Goal: Transaction & Acquisition: Obtain resource

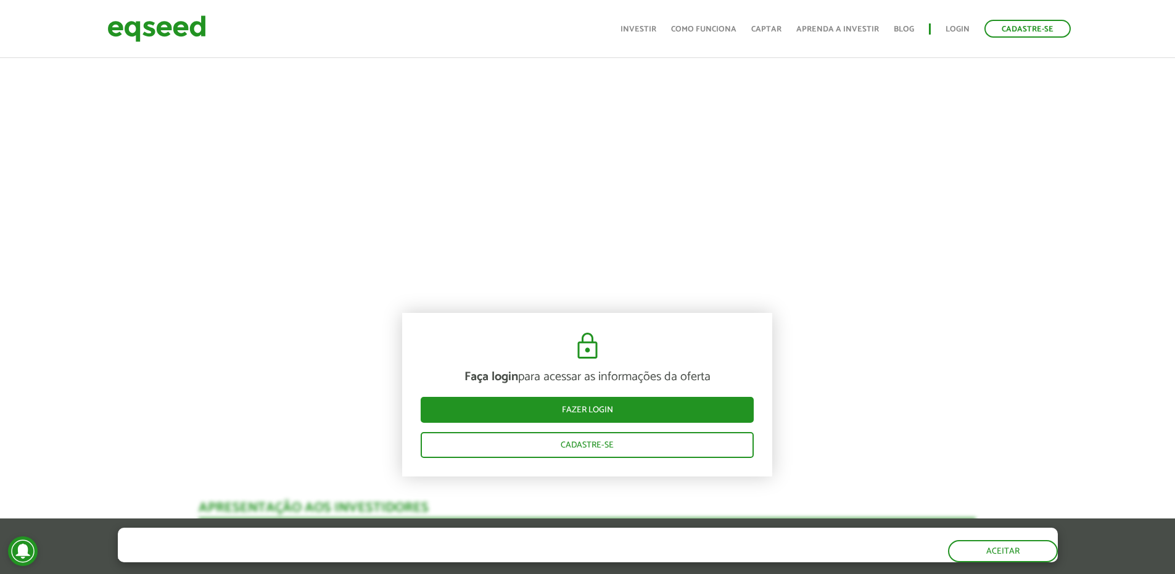
scroll to position [679, 0]
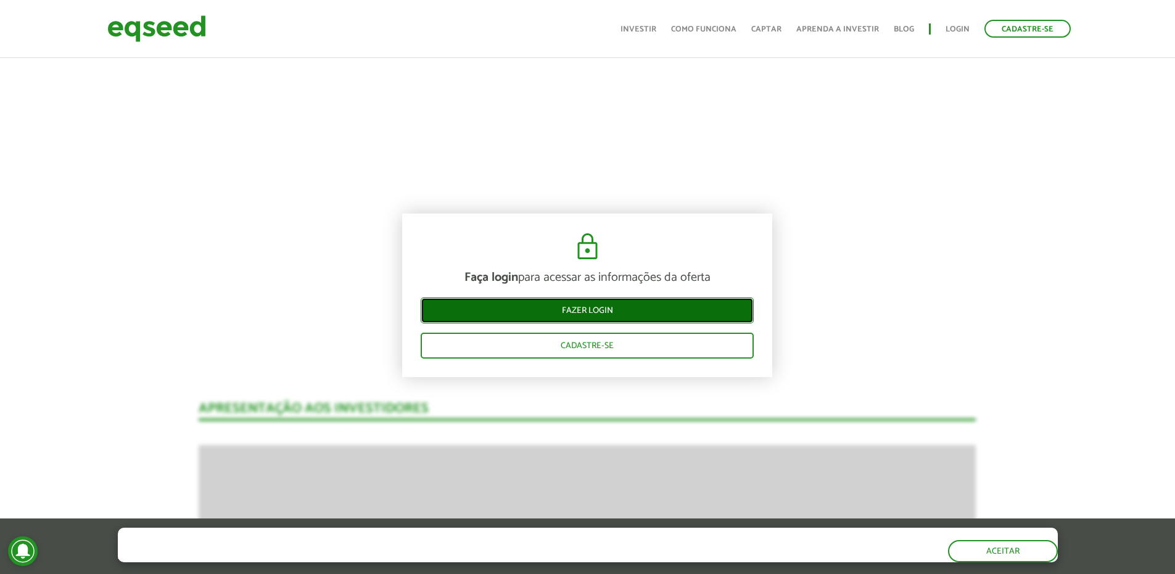
click at [631, 304] on link "Fazer login" at bounding box center [587, 310] width 333 height 26
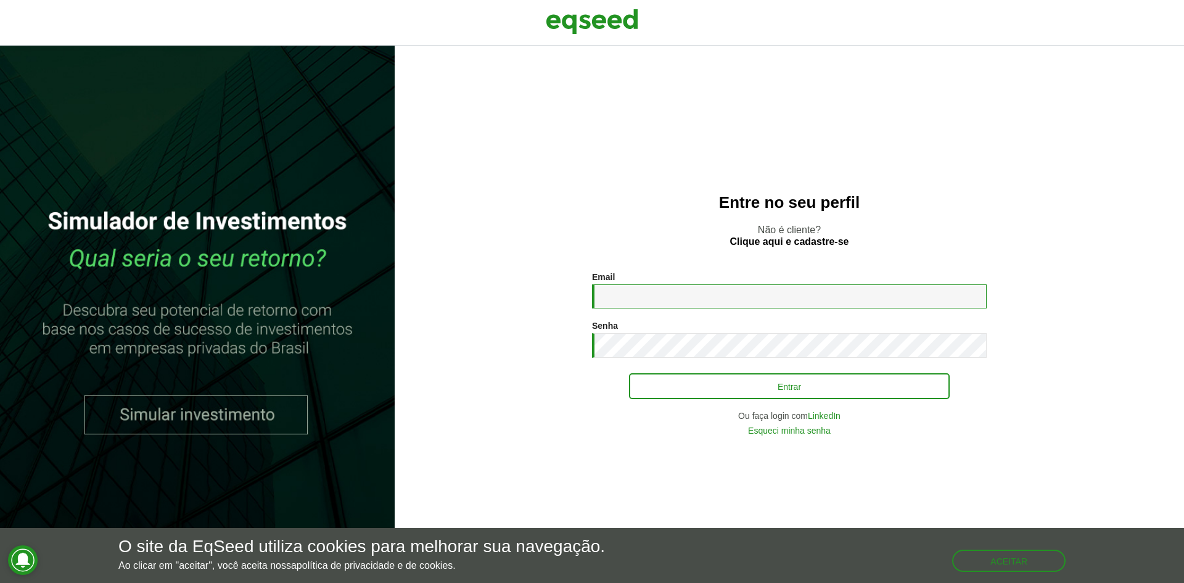
type input "**********"
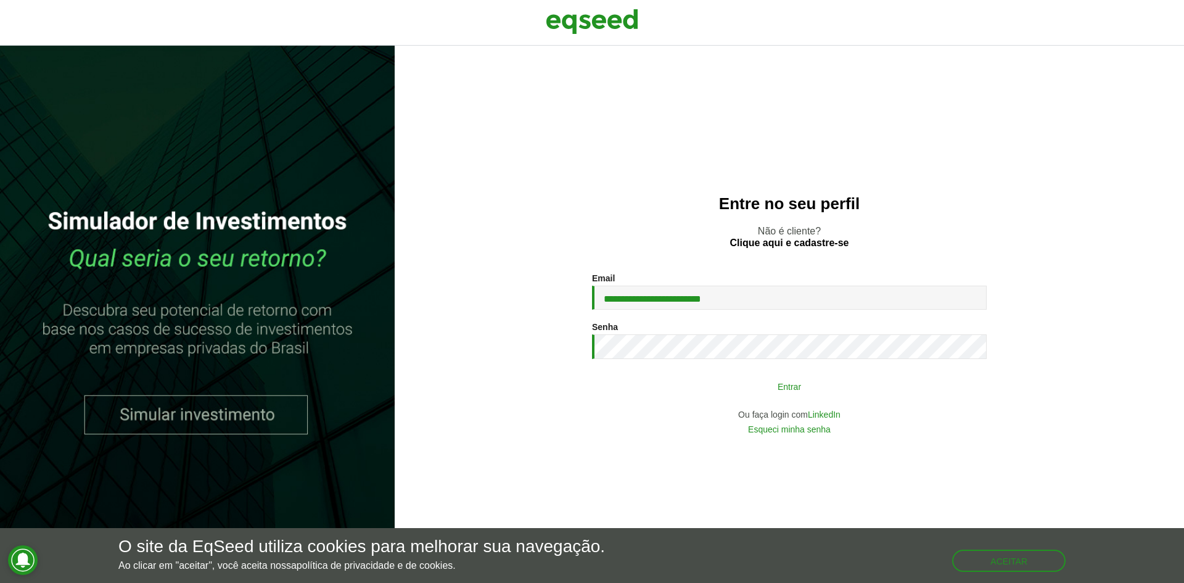
click at [743, 385] on button "Entrar" at bounding box center [789, 385] width 321 height 23
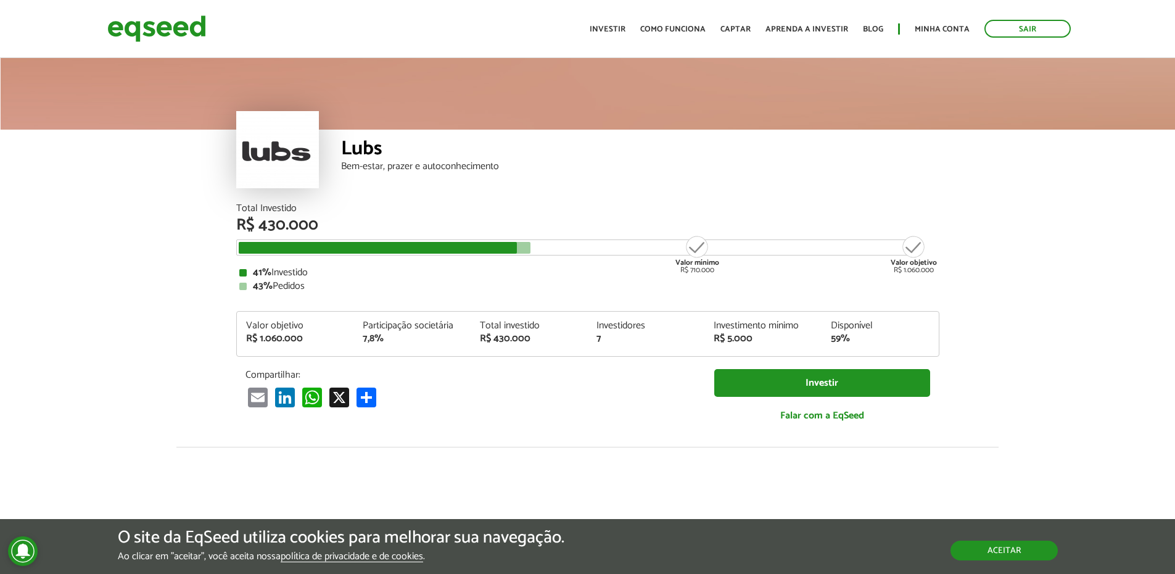
click at [1022, 548] on button "Aceitar" at bounding box center [1004, 550] width 107 height 20
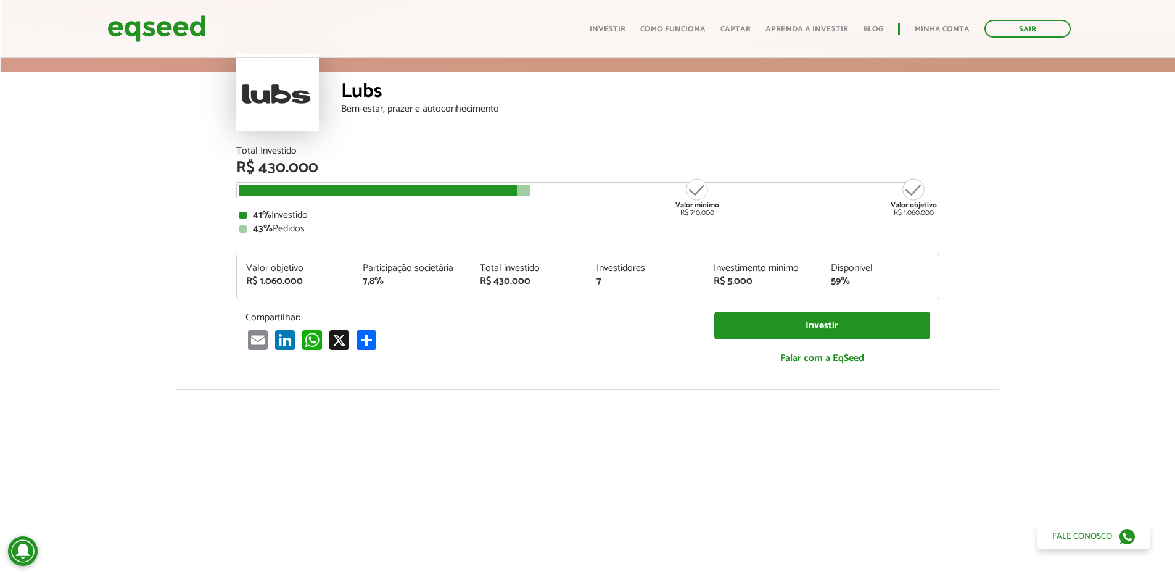
scroll to position [54, 0]
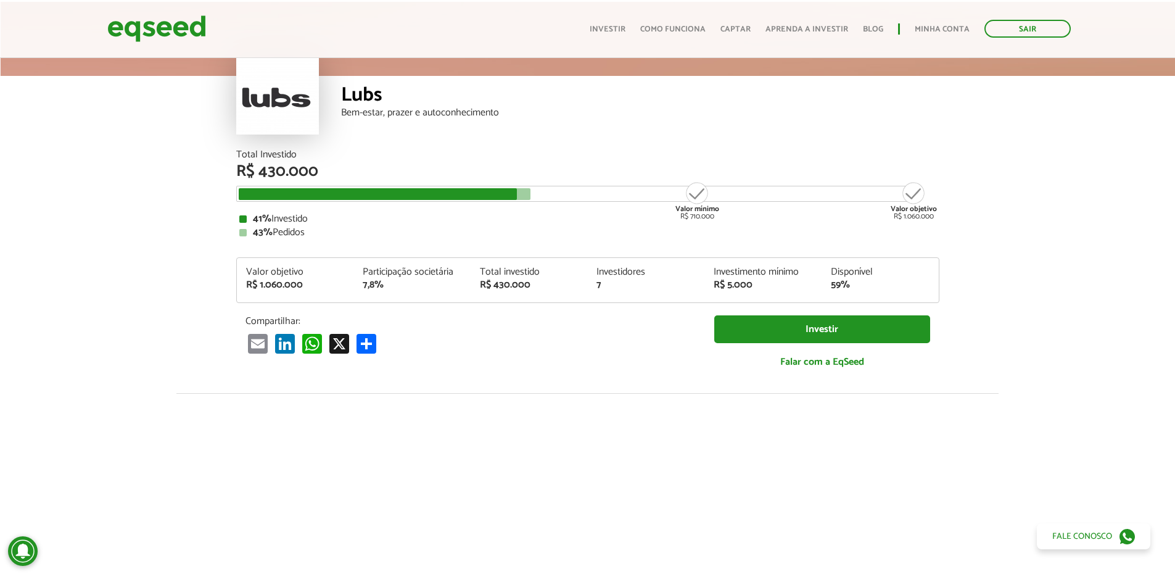
click at [450, 115] on div "Bem-estar, prazer e autoconhecimento" at bounding box center [640, 113] width 598 height 10
click at [182, 94] on div "Lubs Bem-estar, prazer e autoconhecimento" at bounding box center [587, 76] width 1175 height 148
click at [183, 207] on article "Lubs Bem-estar, prazer e autoconhecimento Total Investido R$ 430.000 Valor míni…" at bounding box center [587, 408] width 1175 height 812
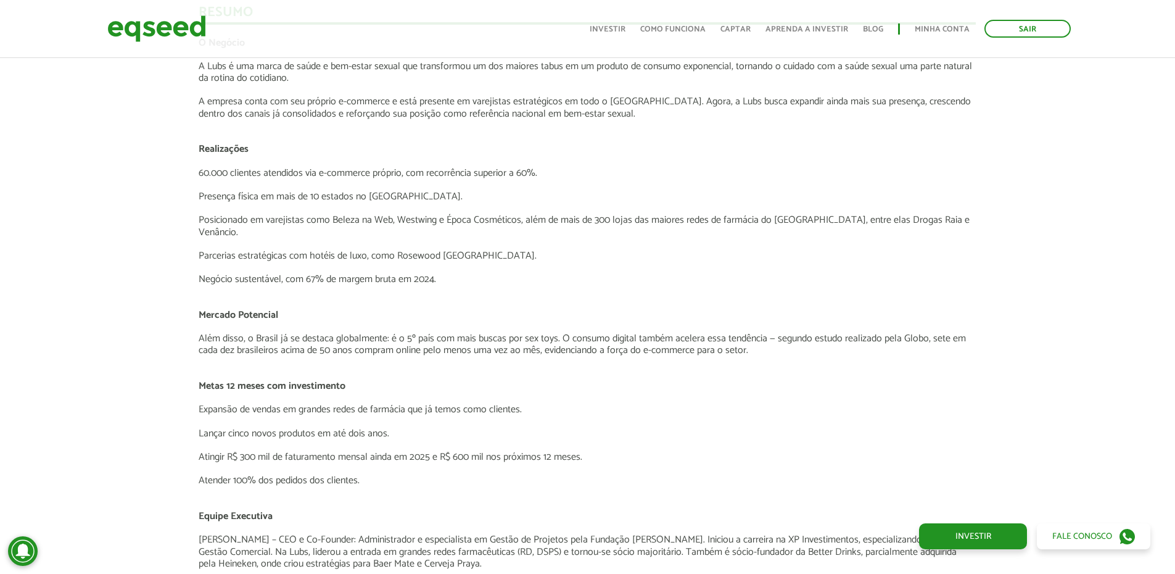
scroll to position [1472, 0]
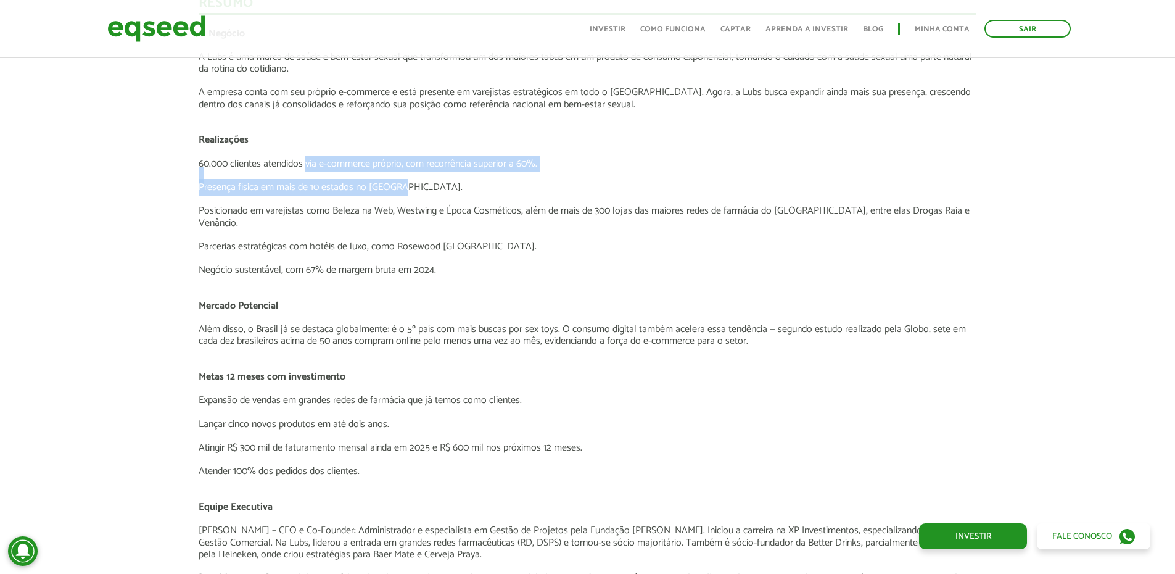
drag, startPoint x: 308, startPoint y: 156, endPoint x: 584, endPoint y: 186, distance: 278.0
click at [584, 186] on div "O Negócio A Lubs é uma marca de saúde e bem-estar sexual que transformou um dos…" at bounding box center [587, 401] width 777 height 746
click at [325, 188] on p "Presença física em mais de 10 estados no Brasil." at bounding box center [587, 187] width 777 height 12
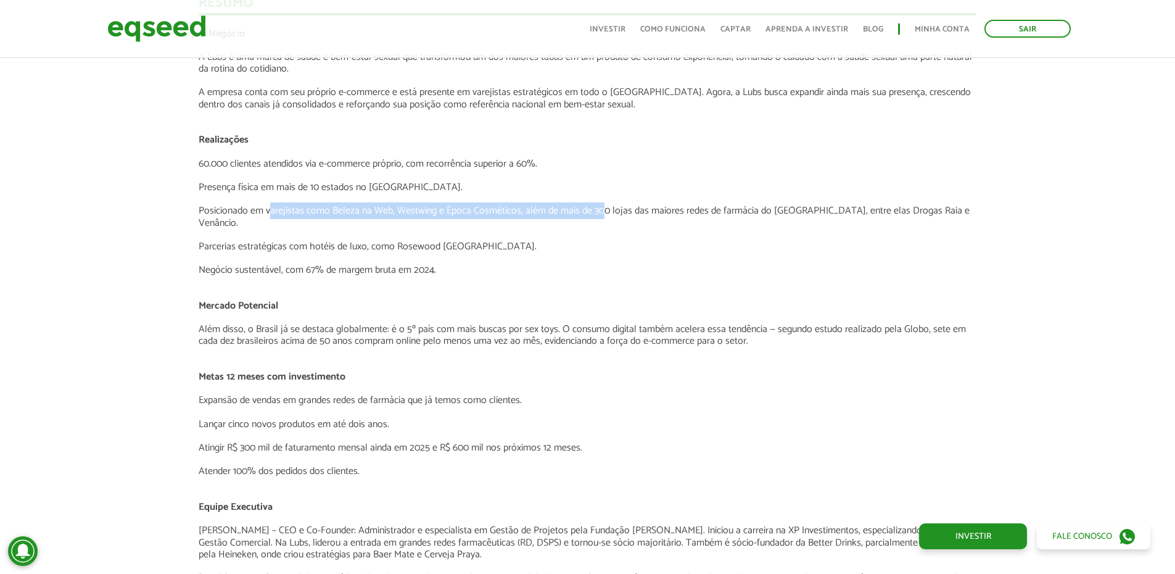
drag, startPoint x: 270, startPoint y: 212, endPoint x: 600, endPoint y: 217, distance: 330.0
click at [600, 217] on p "Posicionado em varejistas como Beleza na Web, Westwing e Época Cosméticos, além…" at bounding box center [587, 216] width 777 height 23
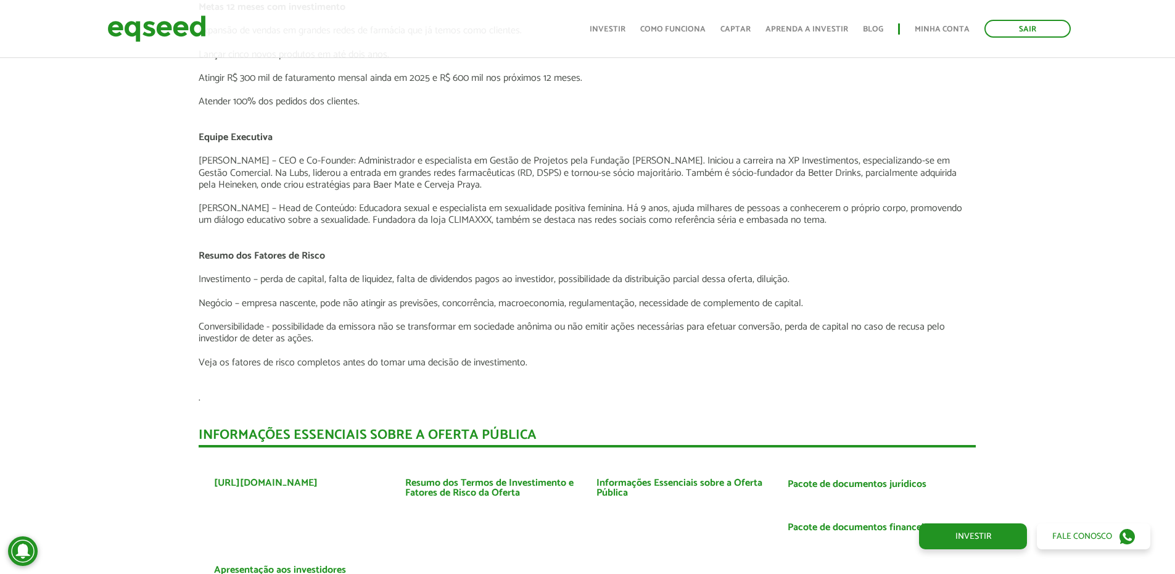
scroll to position [1843, 0]
drag, startPoint x: 225, startPoint y: 282, endPoint x: 497, endPoint y: 300, distance: 273.2
click at [508, 297] on p "Negócio – empresa nascente, pode não atingir as previsões, concorrência, macroe…" at bounding box center [587, 303] width 777 height 12
click at [376, 320] on p "Conversibilidade - possibilidade da emissora não se transformar em sociedade an…" at bounding box center [587, 331] width 777 height 23
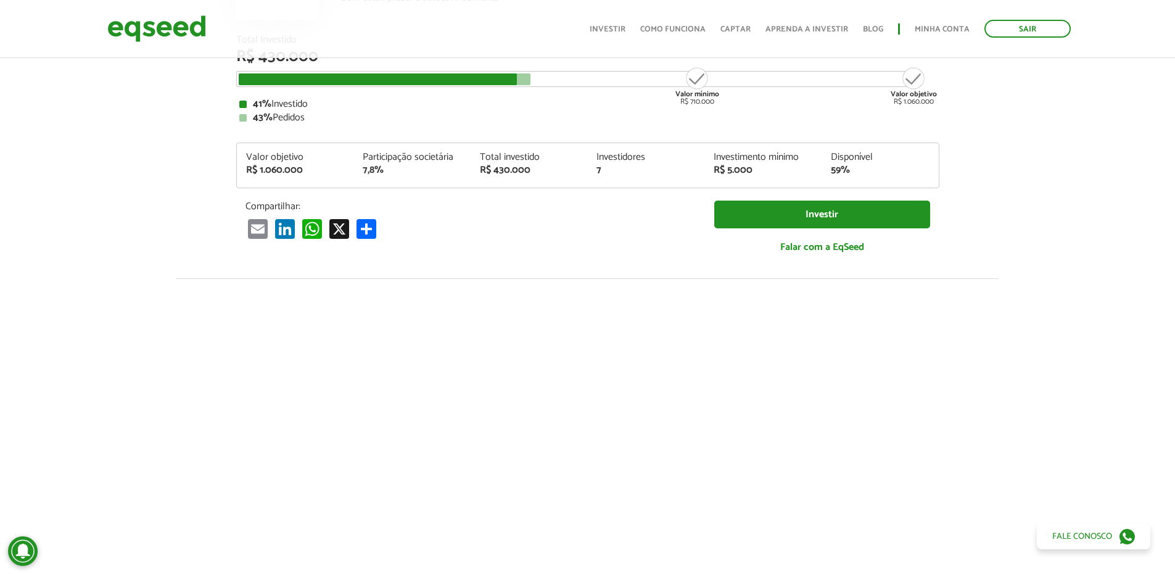
scroll to position [185, 0]
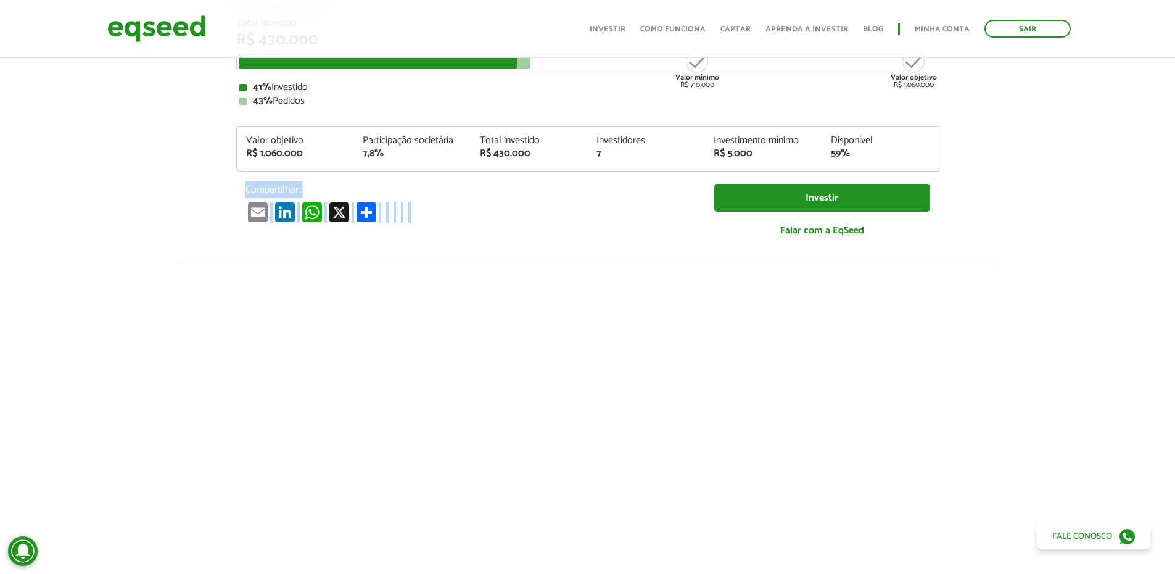
drag, startPoint x: 230, startPoint y: 185, endPoint x: 456, endPoint y: 228, distance: 230.5
click at [456, 228] on div "Total Investido R$ 430.000 Valor mínimo R$ 710.000 Valor objetivo R$ 1.060.000 …" at bounding box center [588, 140] width 722 height 243
click at [499, 229] on div "Compartilhar: Email LinkedIn WhatsApp X Compartilhar Investir Falar com a EqSeed" at bounding box center [587, 216] width 703 height 65
click at [315, 211] on link "WhatsApp" at bounding box center [312, 212] width 25 height 20
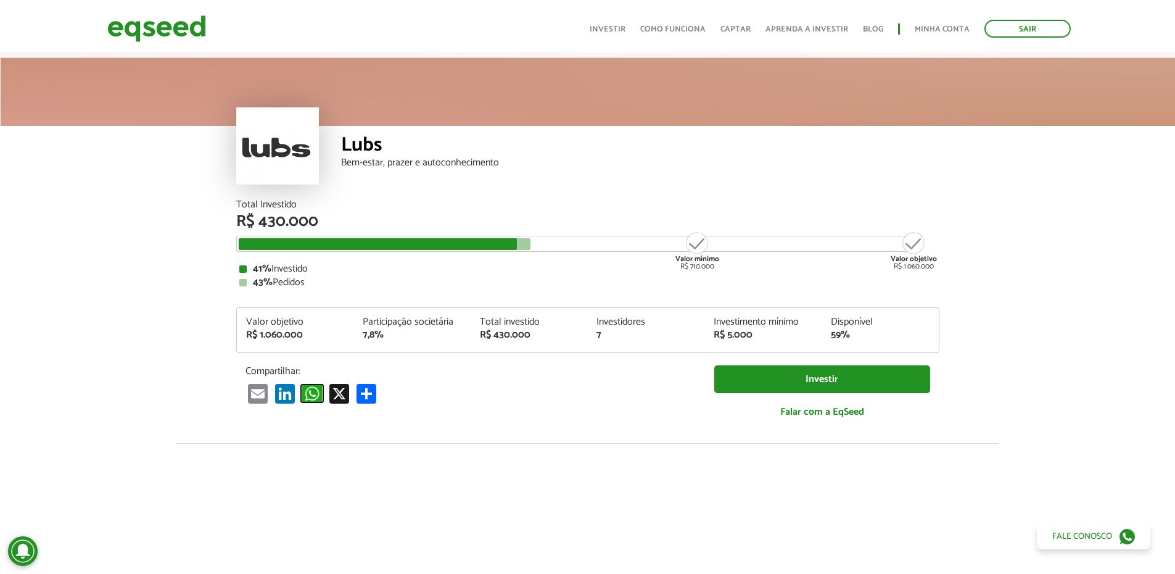
scroll to position [0, 0]
